Goal: Find specific page/section: Find specific page/section

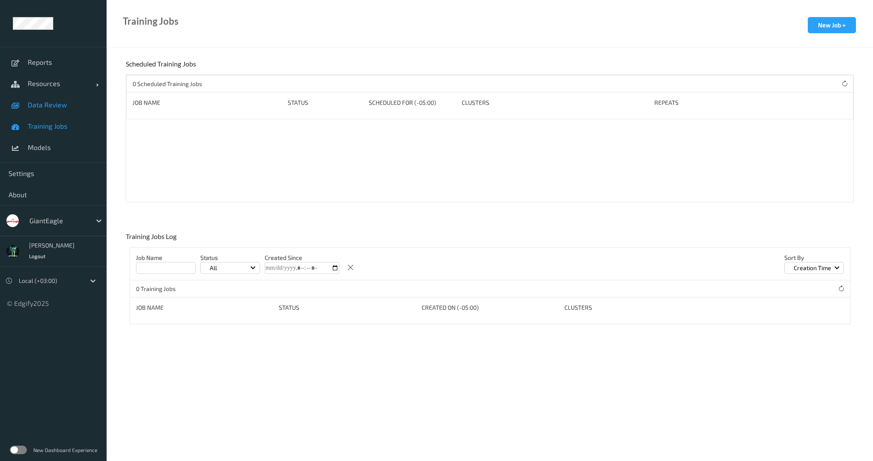
click at [45, 101] on span "Data Review" at bounding box center [63, 105] width 70 height 9
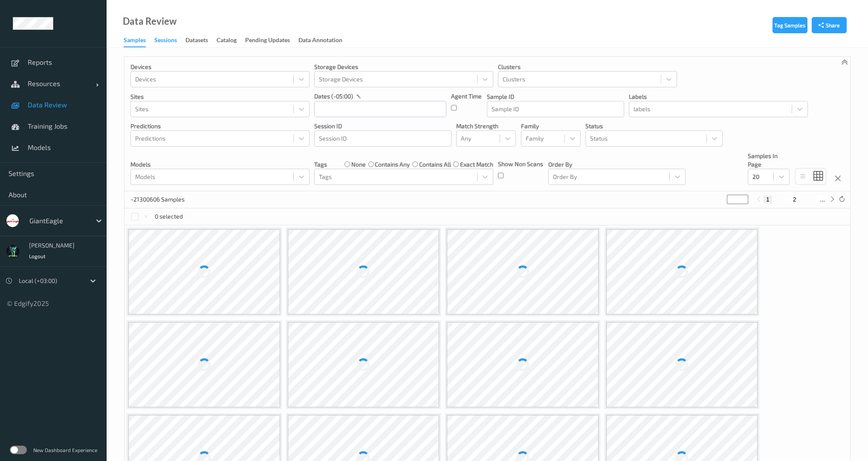
click at [168, 38] on div "Sessions" at bounding box center [165, 41] width 23 height 11
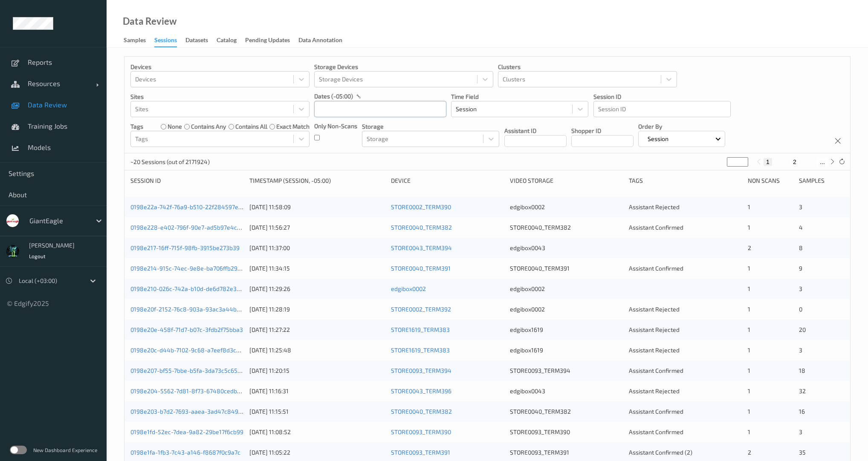
click at [337, 114] on input "text" at bounding box center [380, 109] width 132 height 16
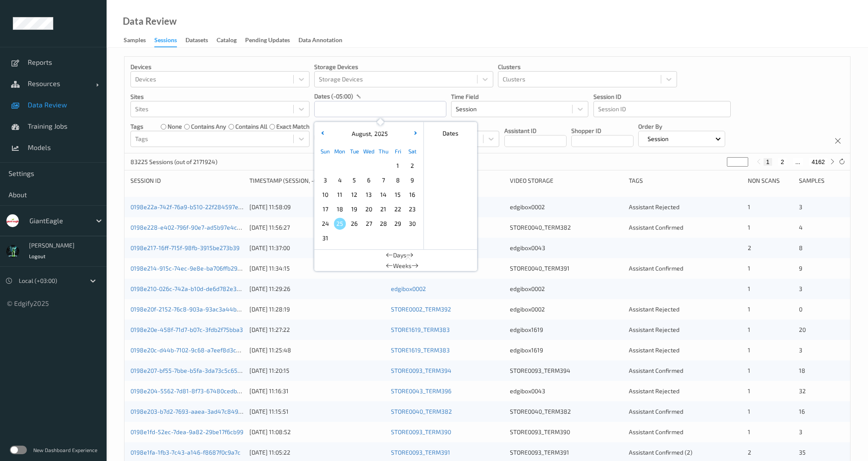
click at [340, 201] on div "11" at bounding box center [339, 195] width 14 height 14
type input "[DATE] 00:00 -> [DATE] 23:59"
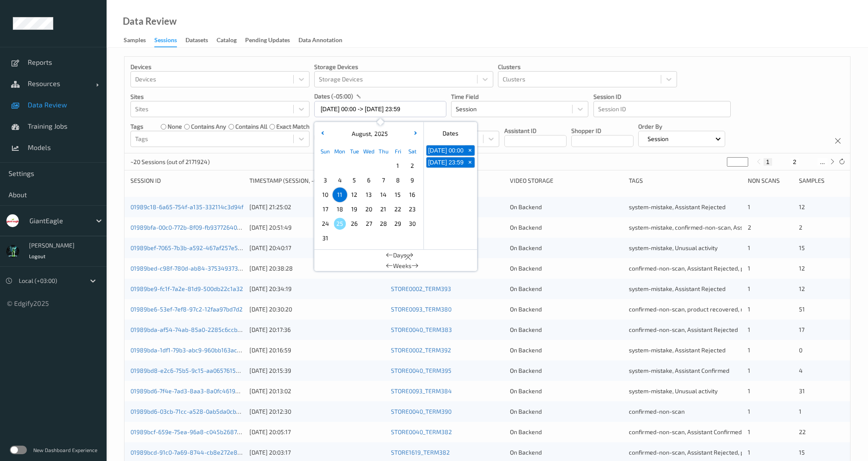
click at [276, 171] on div "Devices Devices Storage Devices Storage Devices Clusters Clusters Sites Sites d…" at bounding box center [487, 340] width 726 height 568
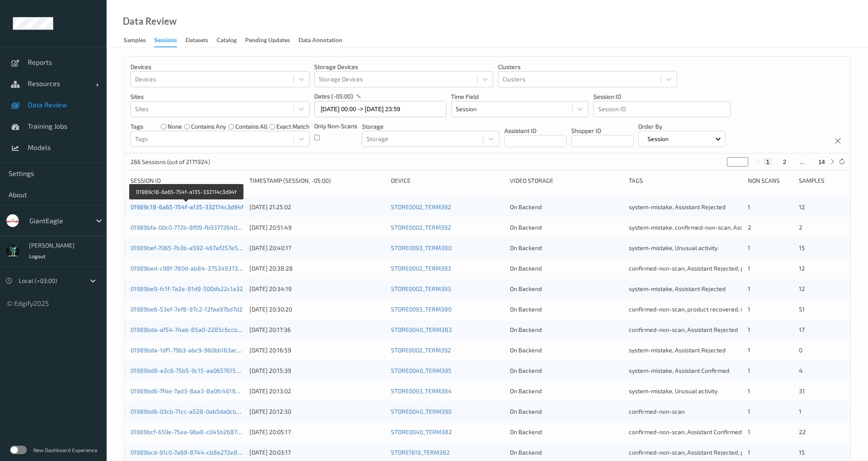
click at [190, 208] on link "01989c18-6a65-754f-a135-332114c3d94f" at bounding box center [186, 206] width 113 height 7
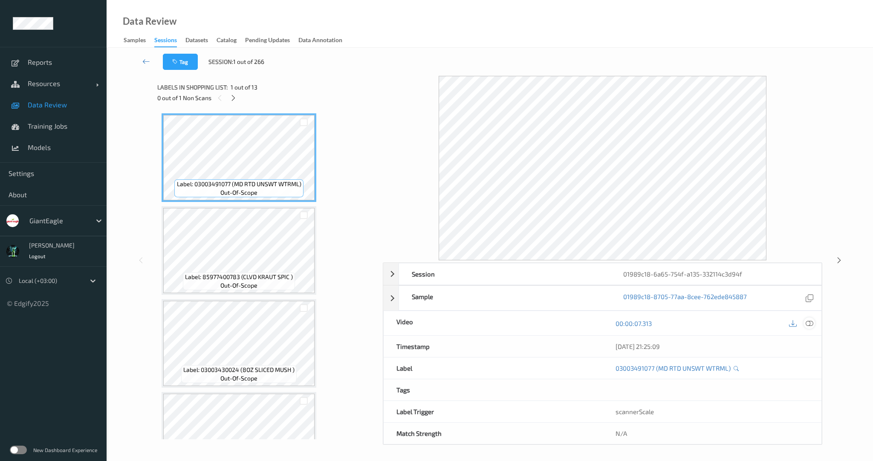
click at [810, 323] on icon at bounding box center [809, 324] width 8 height 8
